Goal: Information Seeking & Learning: Compare options

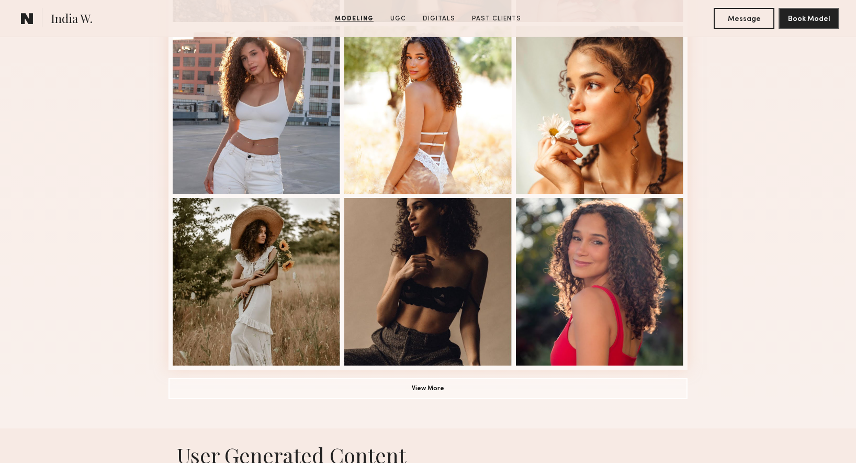
scroll to position [627, 0]
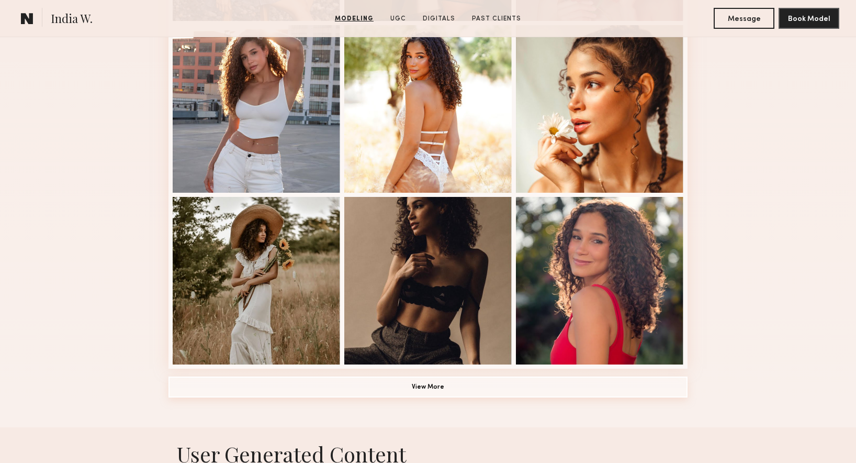
click at [269, 388] on button "View More" at bounding box center [427, 386] width 519 height 21
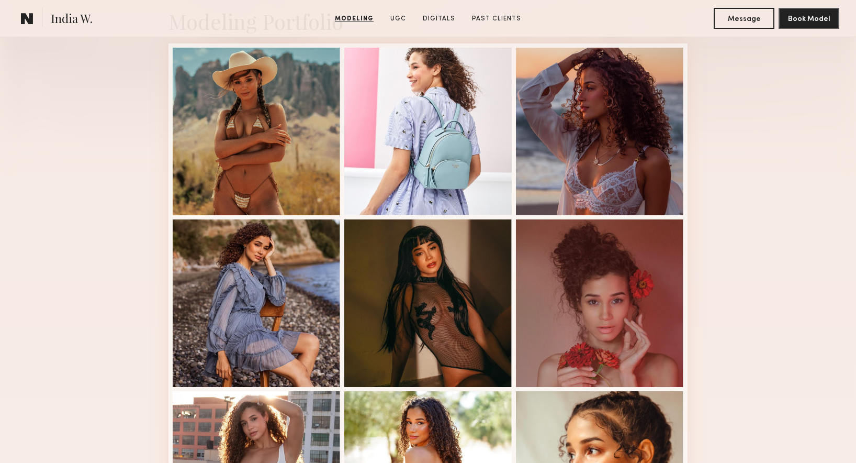
scroll to position [0, 0]
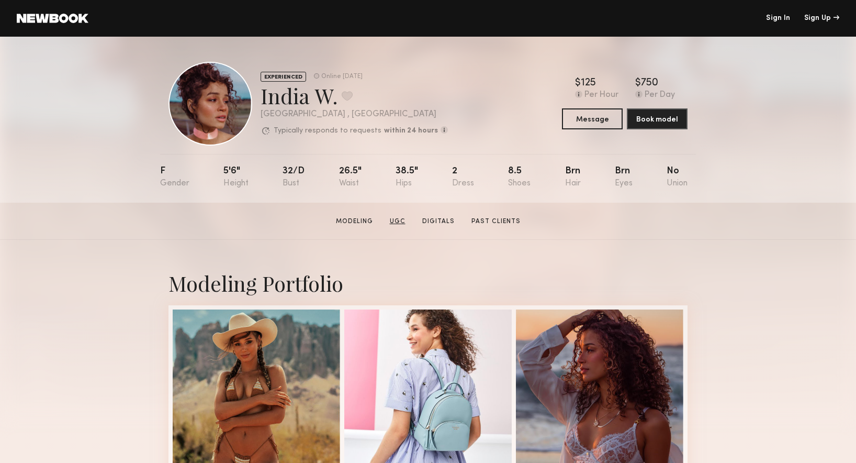
click at [400, 218] on link "UGC" at bounding box center [398, 221] width 24 height 9
click at [491, 226] on section "India W. Modeling UGC Digitals Past Clients Message Book Model" at bounding box center [428, 221] width 856 height 37
click at [491, 222] on link "Past Clients" at bounding box center [496, 221] width 58 height 9
click at [358, 222] on link "Modeling" at bounding box center [355, 221] width 46 height 9
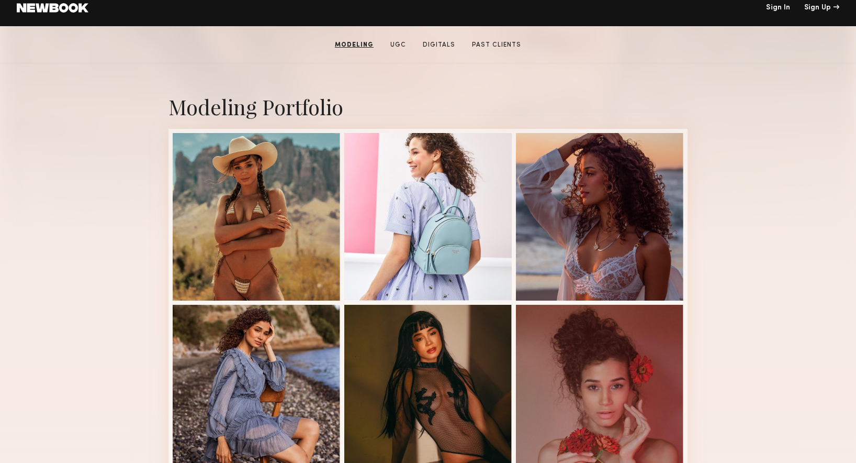
scroll to position [206, 0]
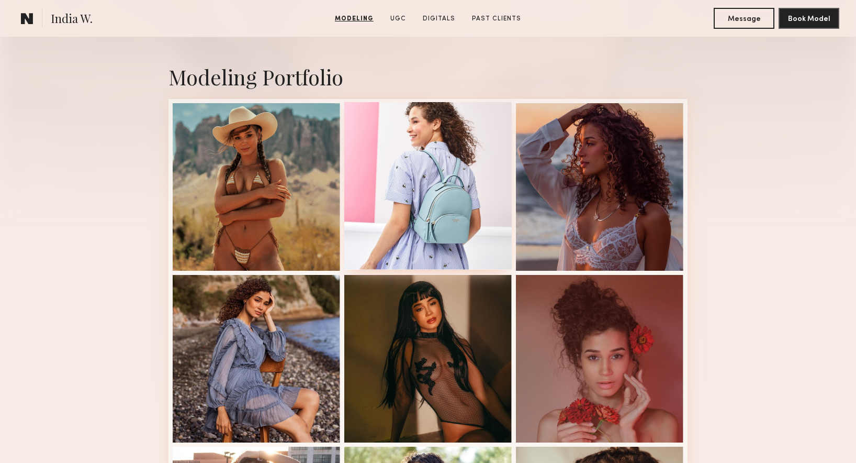
click at [383, 196] on div at bounding box center [427, 185] width 167 height 167
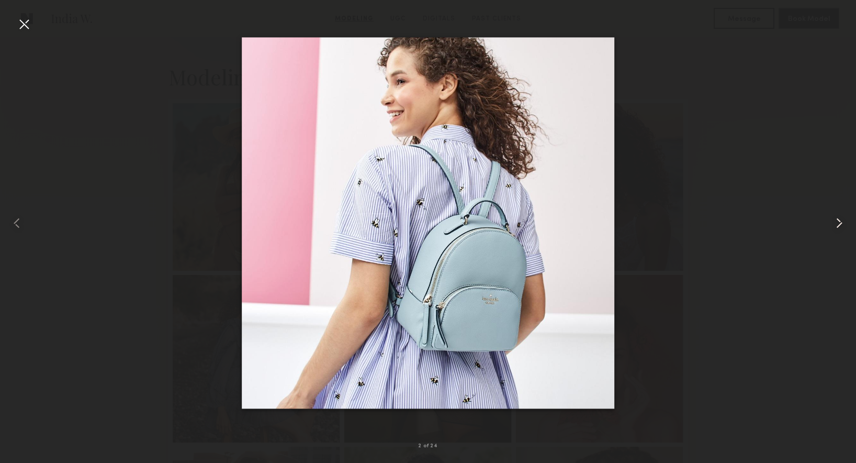
click at [838, 228] on common-icon at bounding box center [839, 223] width 17 height 17
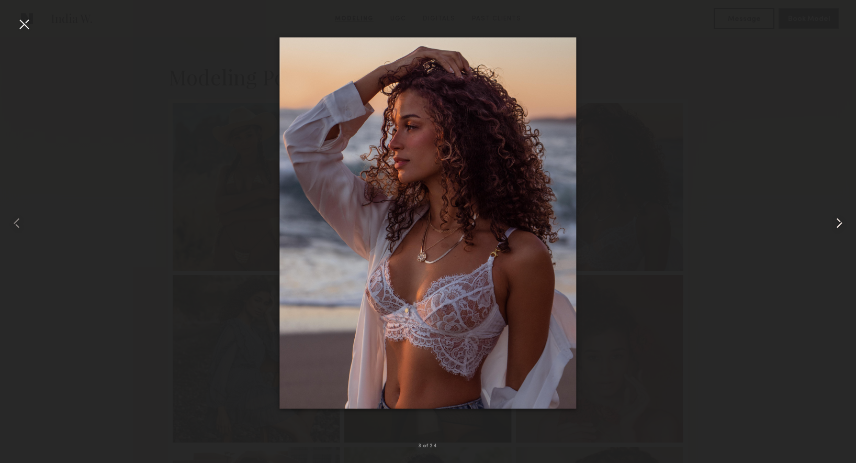
click at [838, 228] on common-icon at bounding box center [839, 223] width 17 height 17
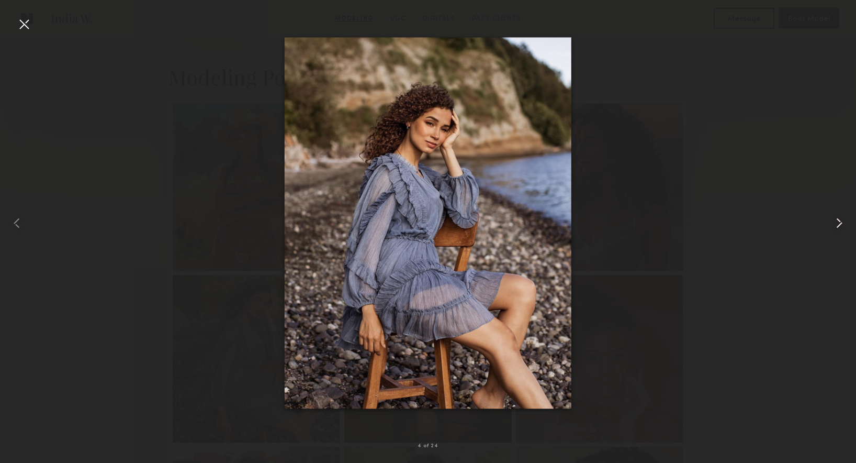
click at [838, 228] on common-icon at bounding box center [839, 223] width 17 height 17
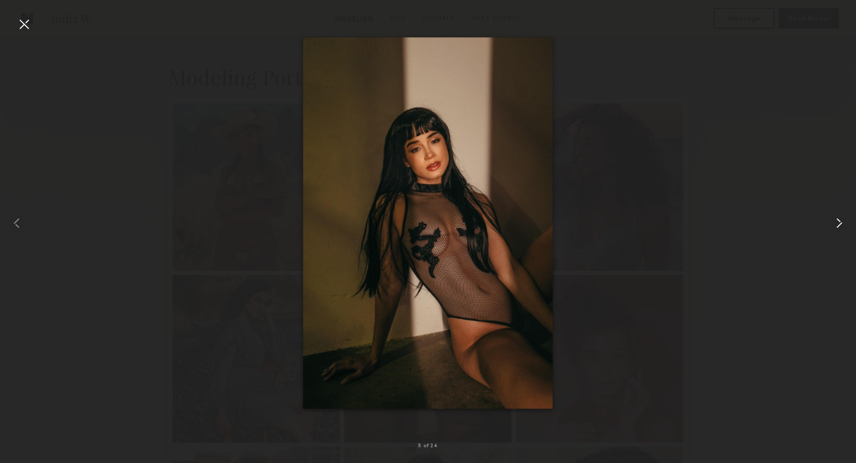
click at [842, 223] on common-icon at bounding box center [839, 223] width 17 height 17
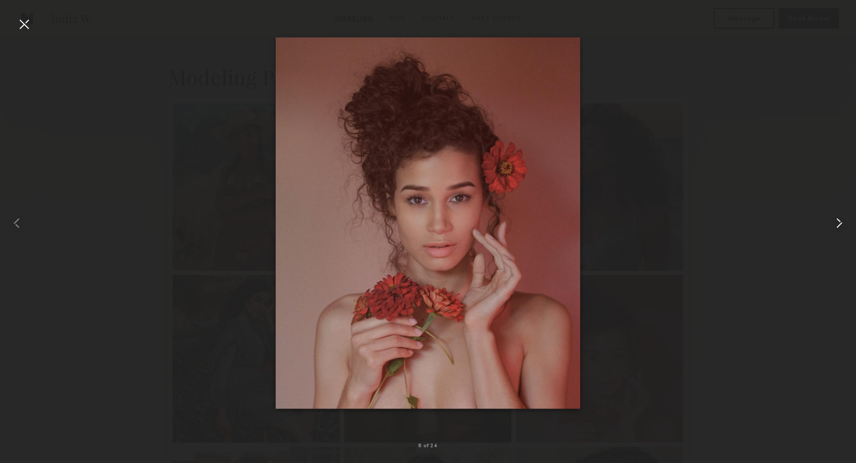
click at [842, 223] on common-icon at bounding box center [839, 223] width 17 height 17
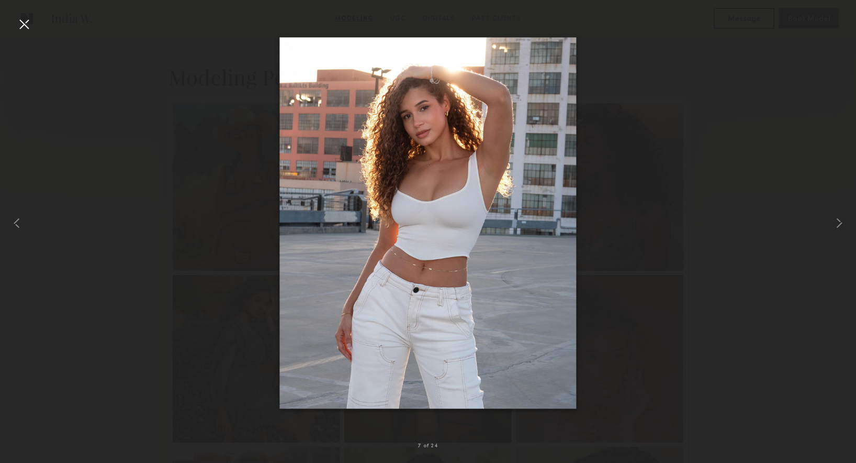
click at [760, 162] on div at bounding box center [428, 223] width 856 height 412
click at [201, 77] on div at bounding box center [428, 223] width 856 height 412
click at [32, 23] on div at bounding box center [17, 223] width 34 height 412
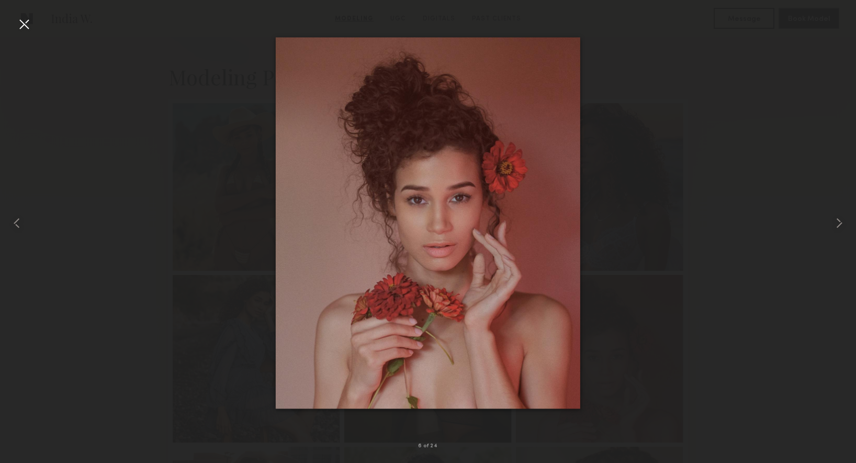
click at [25, 25] on div at bounding box center [24, 24] width 17 height 17
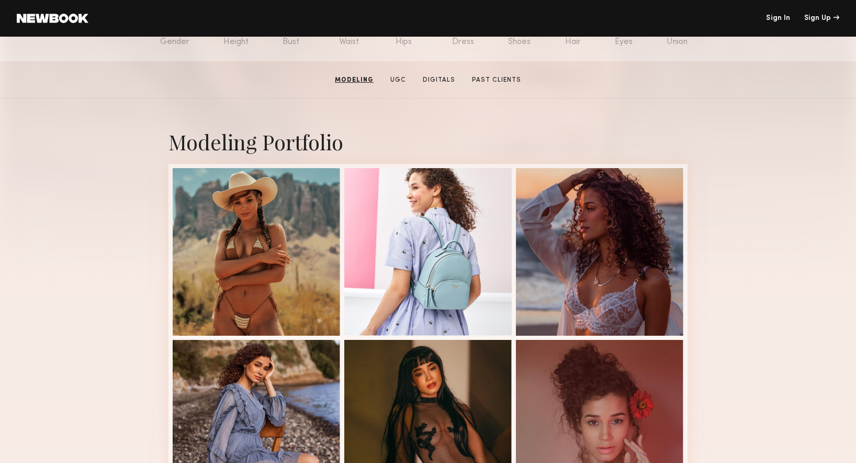
scroll to position [57, 0]
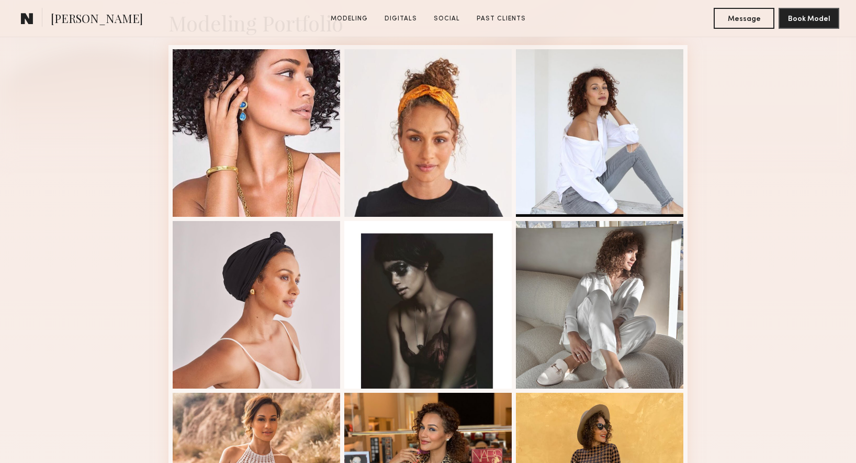
scroll to position [267, 0]
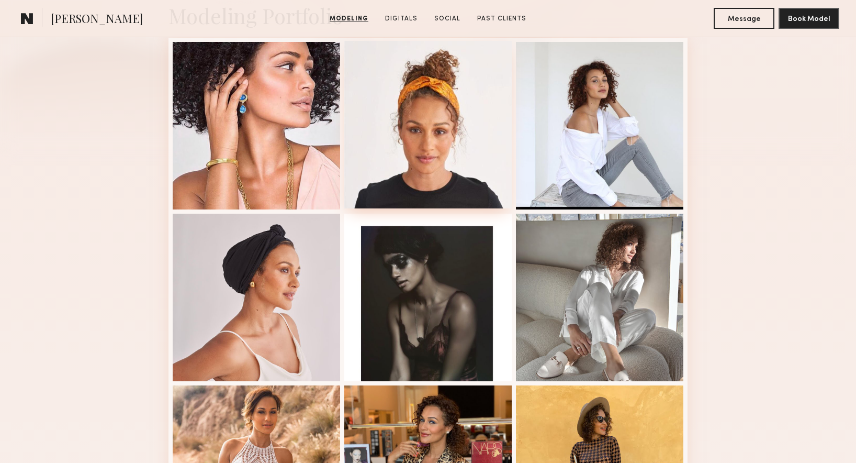
click at [425, 171] on div at bounding box center [427, 124] width 167 height 167
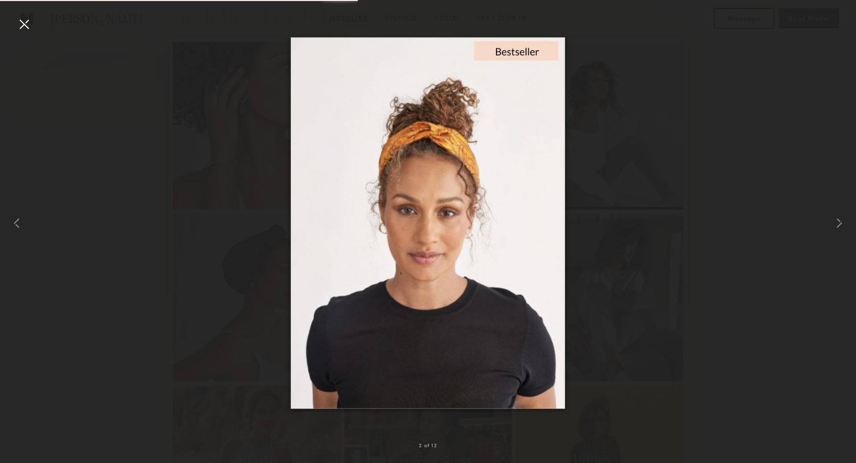
click at [683, 219] on div at bounding box center [428, 223] width 856 height 412
click at [25, 24] on div at bounding box center [24, 24] width 17 height 17
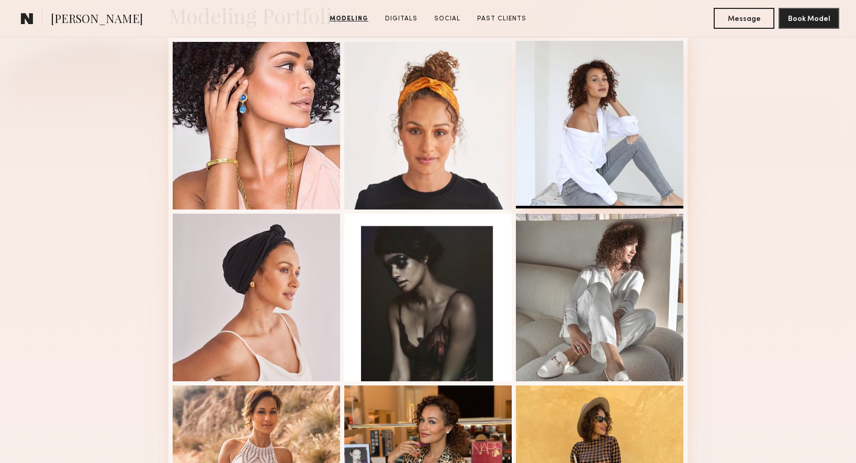
click at [636, 171] on div at bounding box center [599, 124] width 167 height 167
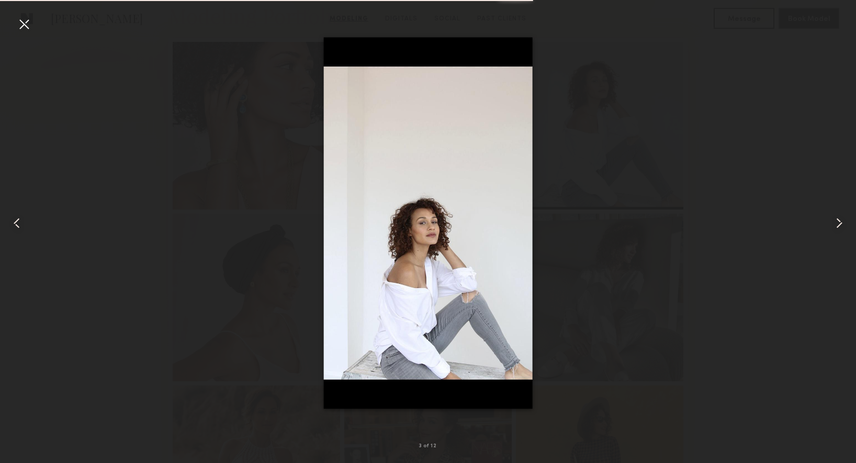
click at [23, 28] on div at bounding box center [24, 24] width 17 height 17
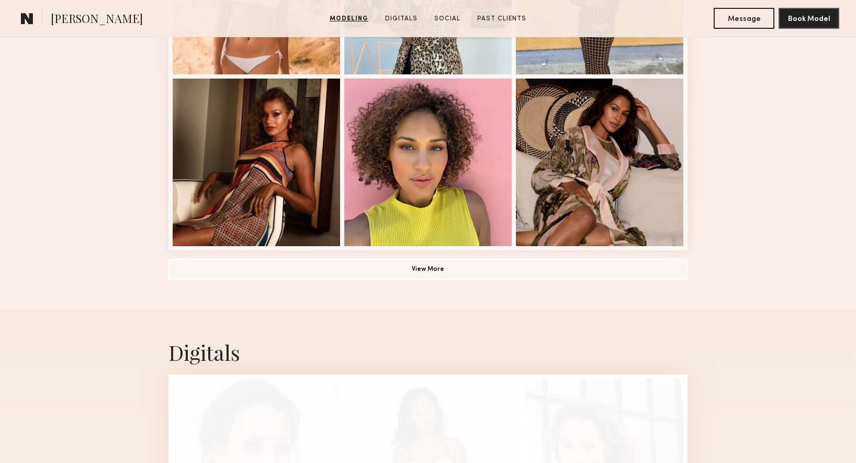
scroll to position [838, 0]
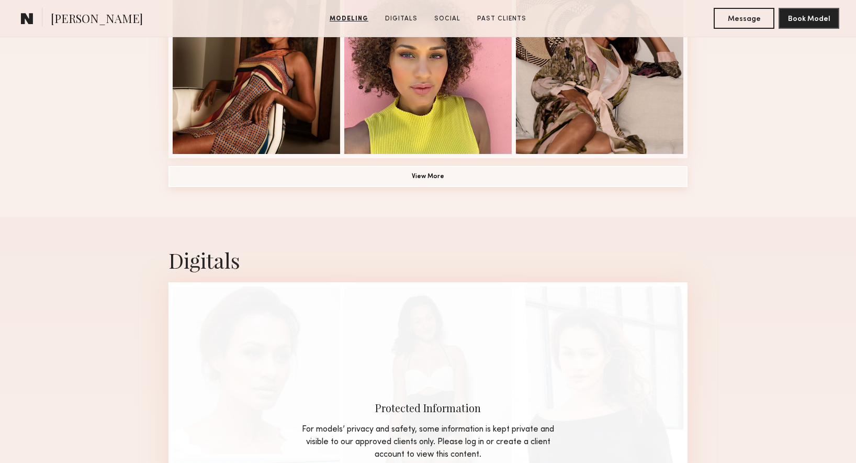
click at [259, 182] on button "View More" at bounding box center [427, 176] width 519 height 21
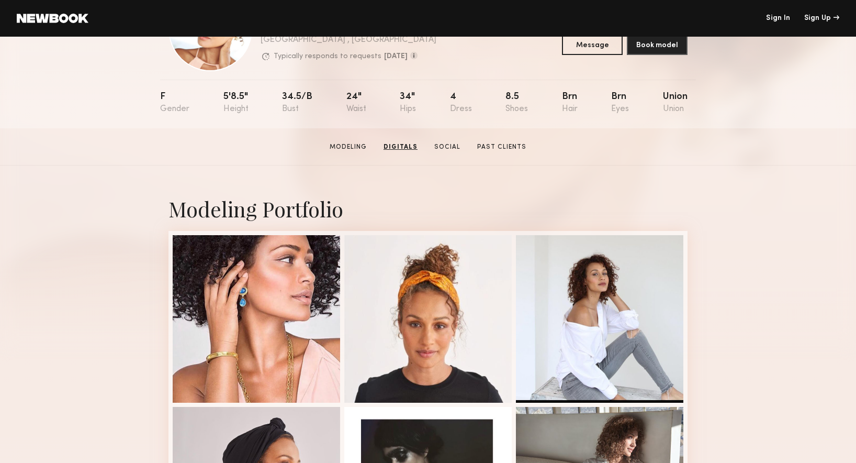
scroll to position [0, 0]
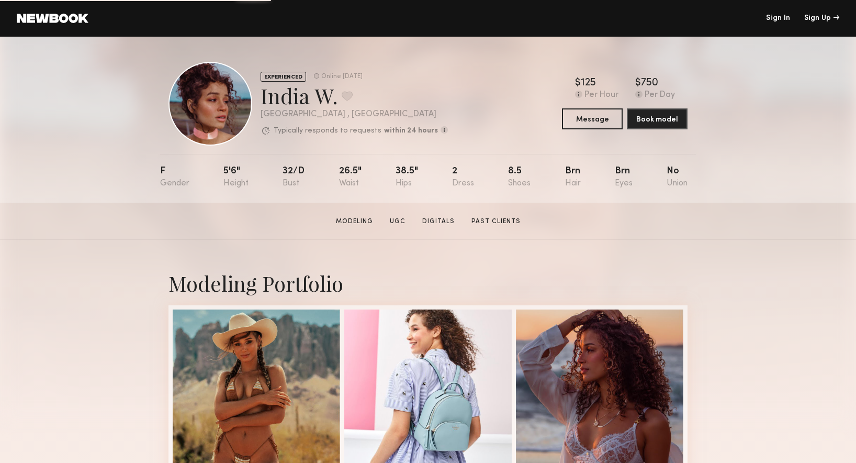
scroll to position [12, 0]
